Goal: Task Accomplishment & Management: Manage account settings

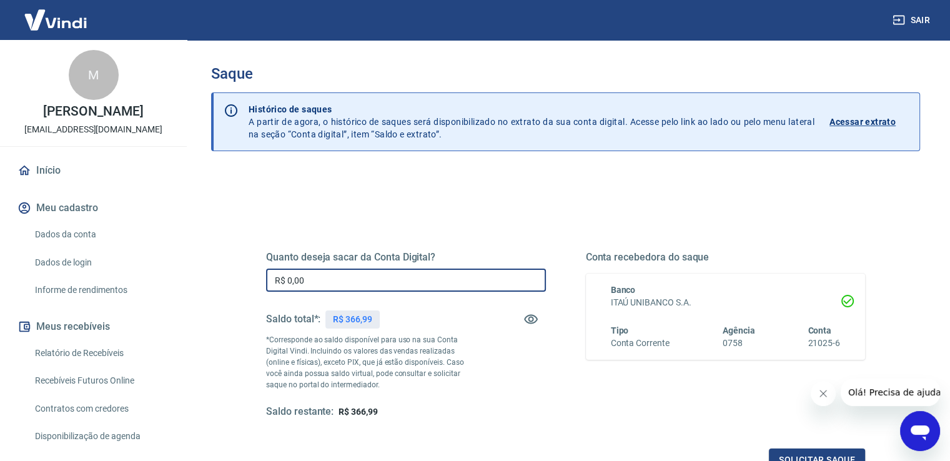
click at [367, 282] on input "R$ 0,00" at bounding box center [406, 280] width 280 height 23
type input "R$ 366,99"
click at [818, 455] on button "Solicitar saque" at bounding box center [817, 460] width 96 height 23
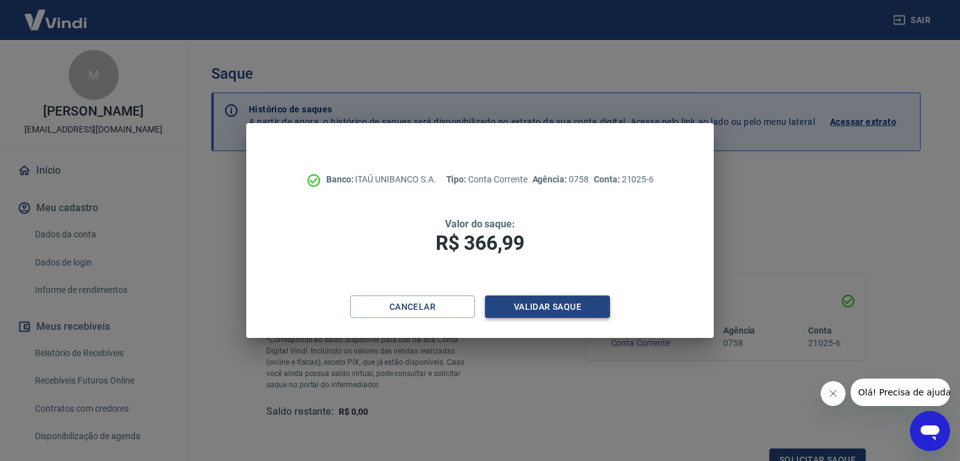
click at [572, 302] on button "Validar saque" at bounding box center [547, 307] width 125 height 23
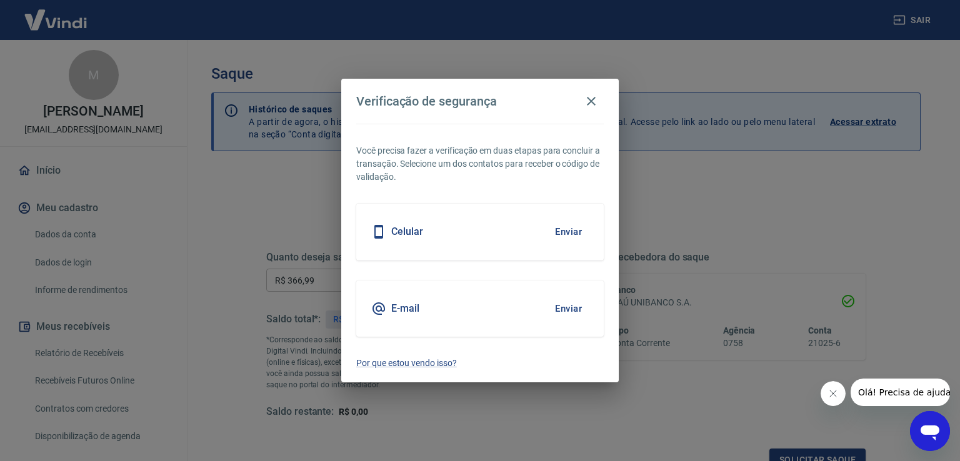
scroll to position [10, 0]
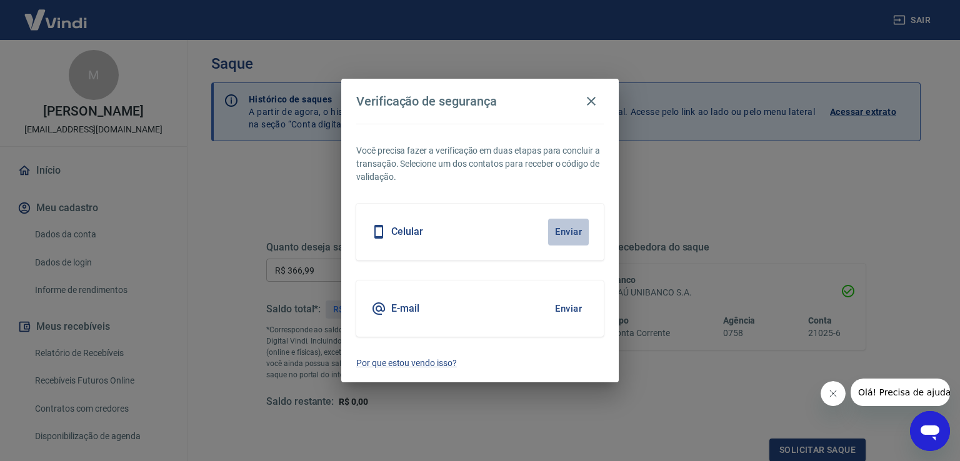
click at [576, 231] on button "Enviar" at bounding box center [568, 232] width 41 height 26
click at [565, 228] on button "Enviar" at bounding box center [568, 232] width 41 height 26
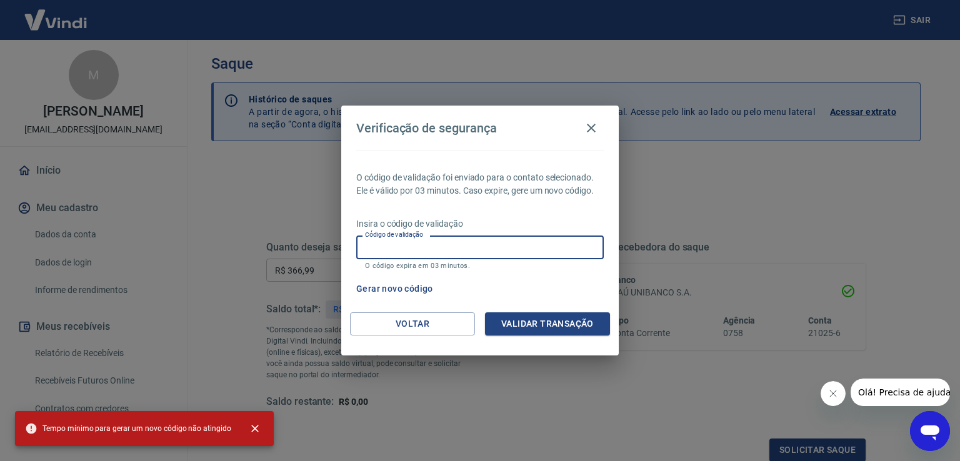
click at [502, 246] on input "Código de validação" at bounding box center [479, 247] width 247 height 23
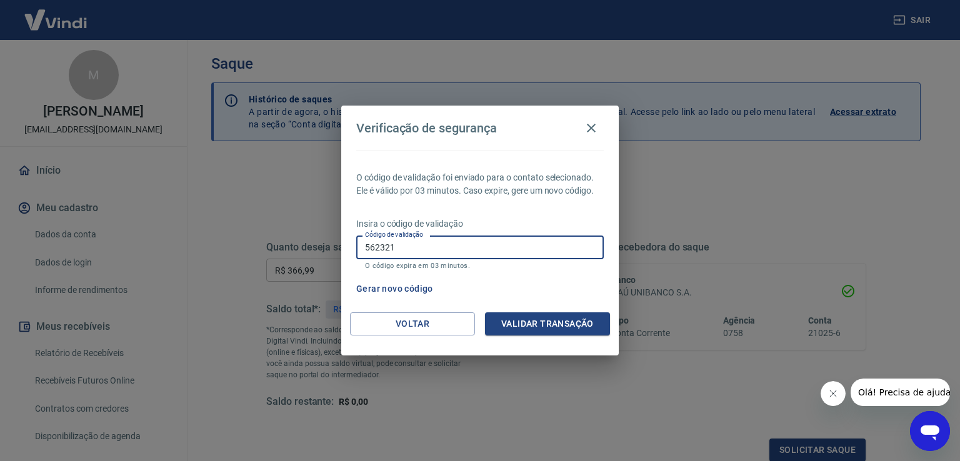
type input "562321"
click at [557, 320] on button "Validar transação" at bounding box center [547, 323] width 125 height 23
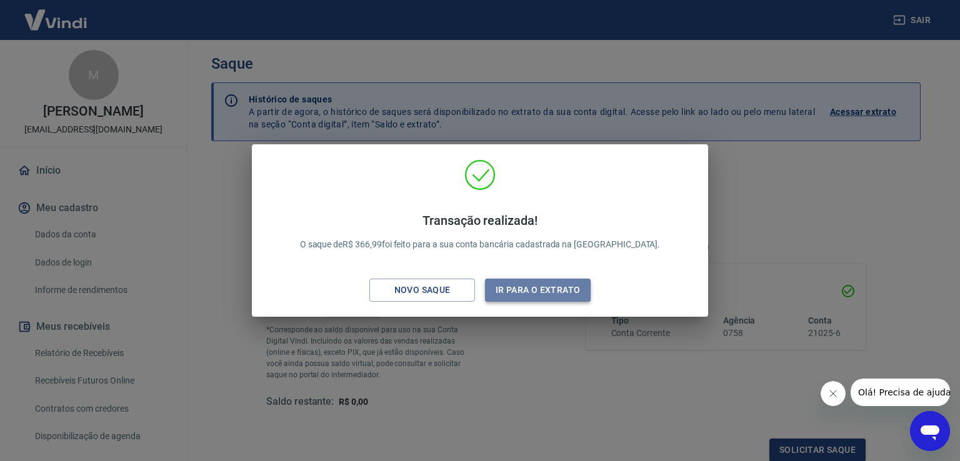
click at [545, 291] on button "Ir para o extrato" at bounding box center [538, 290] width 106 height 23
